Goal: Information Seeking & Learning: Get advice/opinions

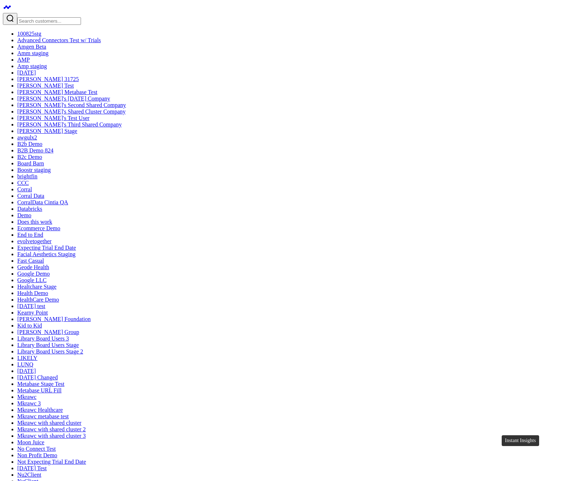
drag, startPoint x: 302, startPoint y: 197, endPoint x: 392, endPoint y: 197, distance: 90.7
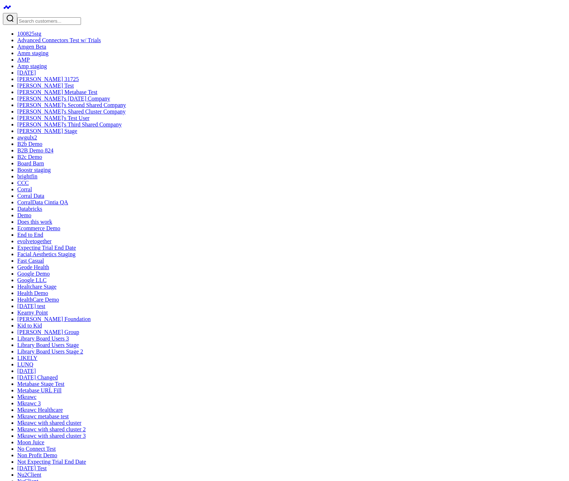
copy strong "Returns & Customer Satisfaction"
paste textarea "Returns & Customer Satisfaction"
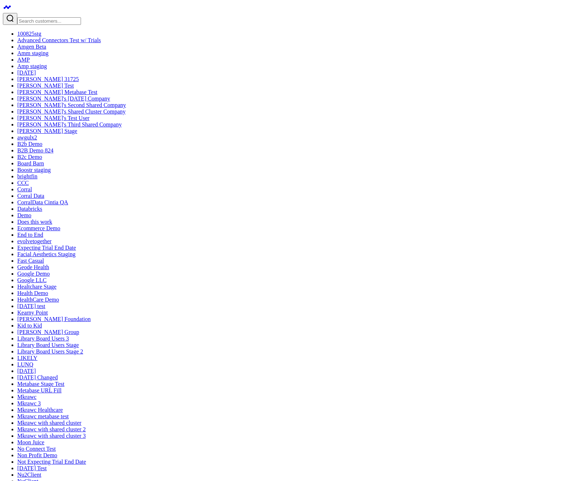
type textarea "what are my number on Returns & Customer Satisfaction ?"
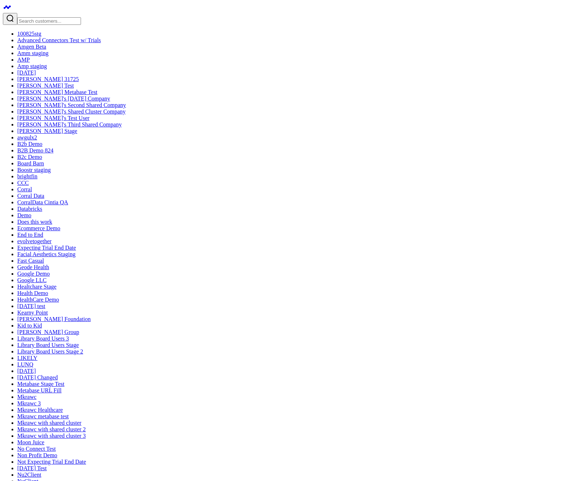
type textarea "what are my Returns & Customer Satisfaction"
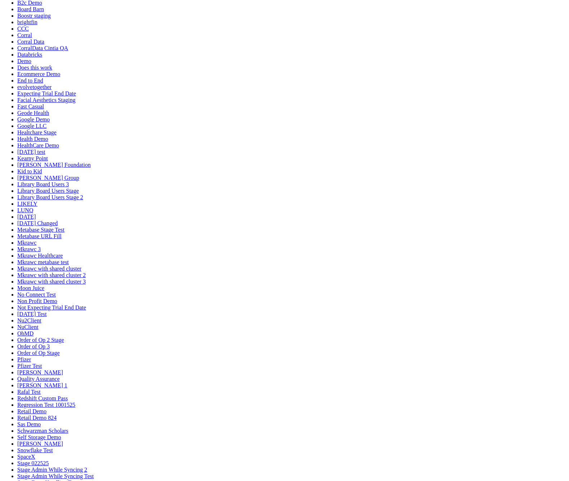
scroll to position [0, 0]
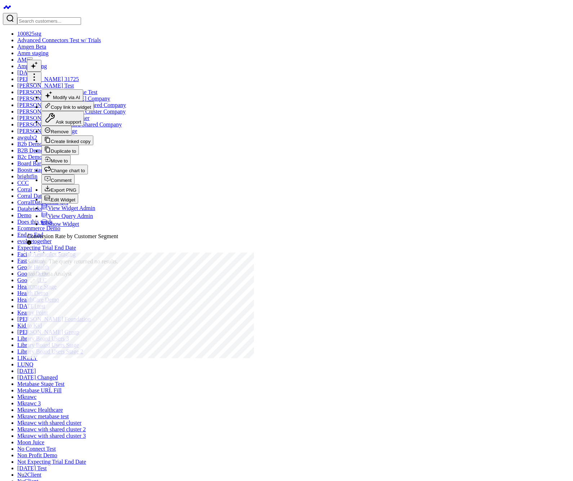
checkbox input "false"
